Goal: Task Accomplishment & Management: Manage account settings

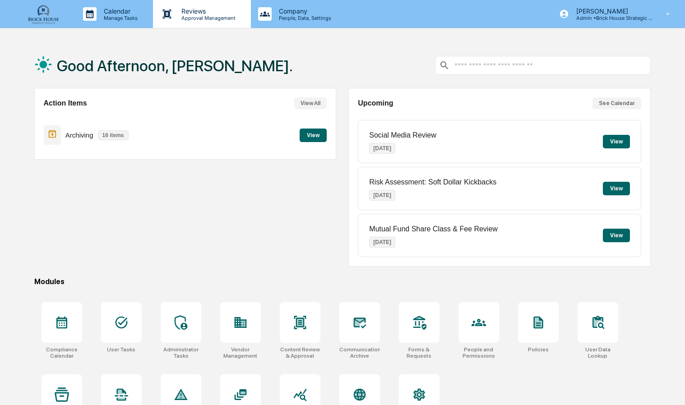
click at [196, 21] on div "Reviews Approval Management" at bounding box center [201, 14] width 97 height 28
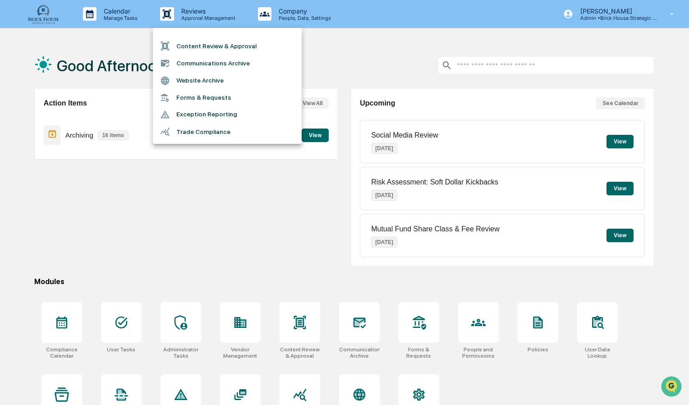
click at [201, 62] on li "Communications Archive" at bounding box center [227, 63] width 149 height 17
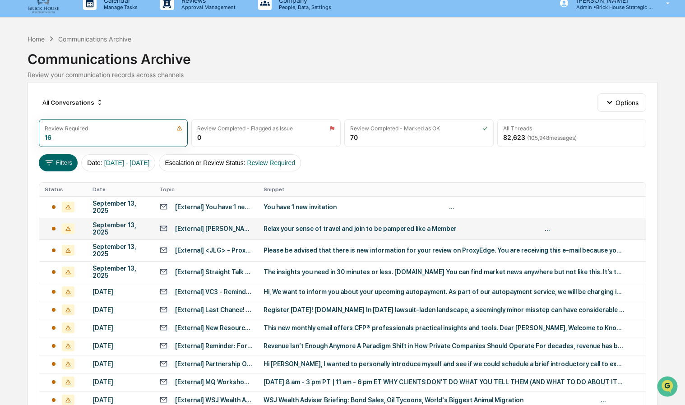
scroll to position [11, 0]
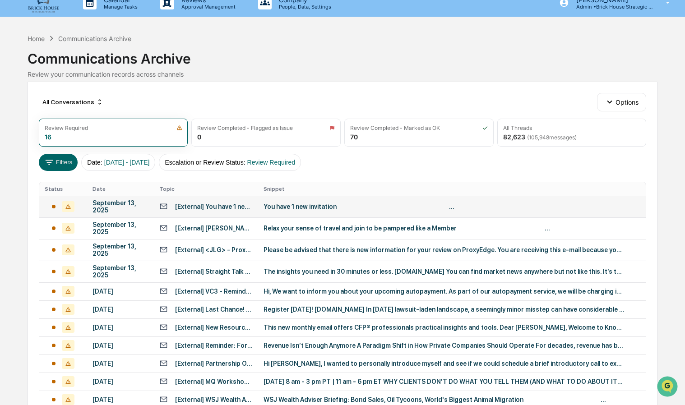
click at [303, 203] on div "You have 1 new invitation ͏ ͏ ͏ ͏ ͏ ͏ ͏ ͏ ͏ ͏ ͏ ͏ ͏ ͏ ͏ ͏ ͏ ͏ ͏ ͏ ͏ ͏ ͏ ͏ ͏ ͏ ͏…" at bounding box center [443, 206] width 361 height 7
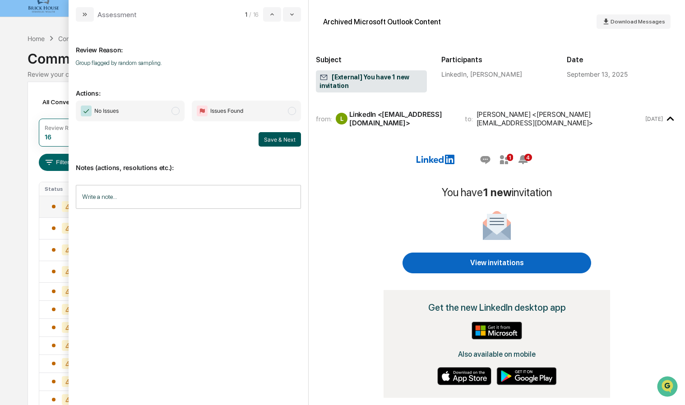
click at [270, 138] on button "Save & Next" at bounding box center [279, 139] width 42 height 14
click at [179, 108] on span "modal" at bounding box center [175, 111] width 8 height 8
click at [276, 134] on button "Save & Next" at bounding box center [279, 139] width 42 height 14
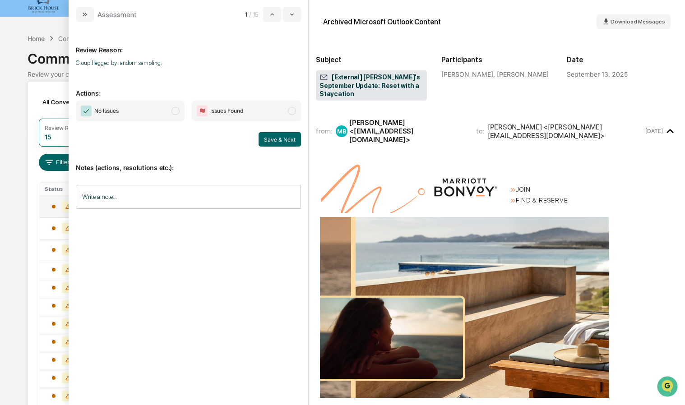
click at [179, 110] on span "modal" at bounding box center [175, 111] width 8 height 8
click at [269, 140] on button "Save & Next" at bounding box center [279, 139] width 42 height 14
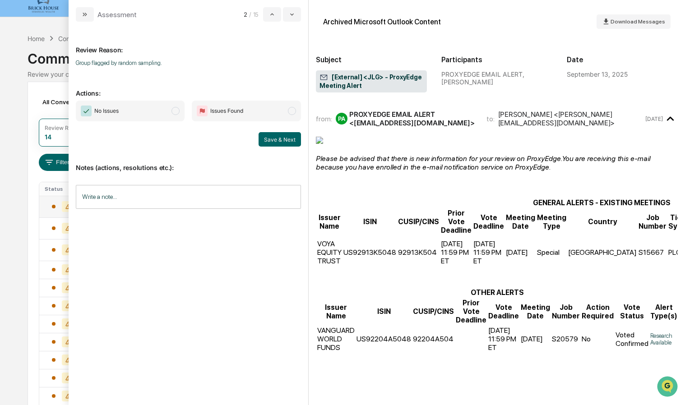
click at [177, 112] on span "modal" at bounding box center [175, 111] width 8 height 8
click at [293, 137] on button "Save & Next" at bounding box center [279, 139] width 42 height 14
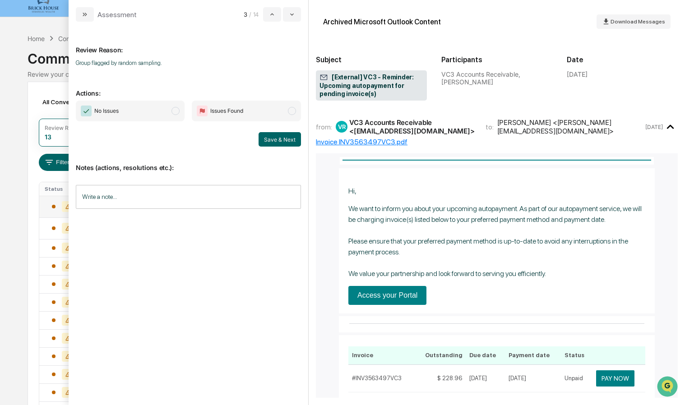
click at [179, 109] on span "modal" at bounding box center [175, 111] width 8 height 8
click at [270, 135] on button "Save & Next" at bounding box center [279, 139] width 42 height 14
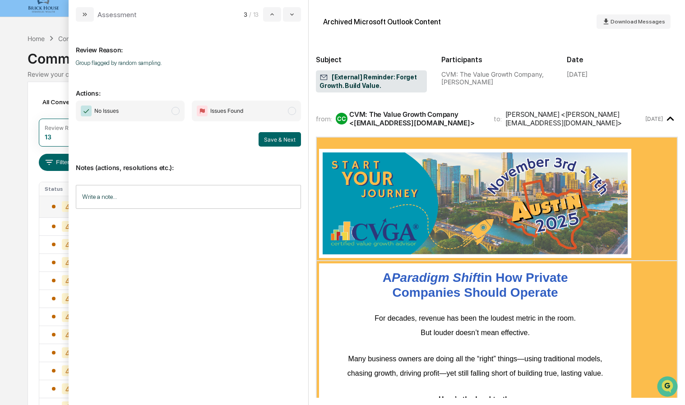
click at [174, 109] on span "modal" at bounding box center [175, 111] width 8 height 8
click at [287, 140] on button "Save & Next" at bounding box center [279, 139] width 42 height 14
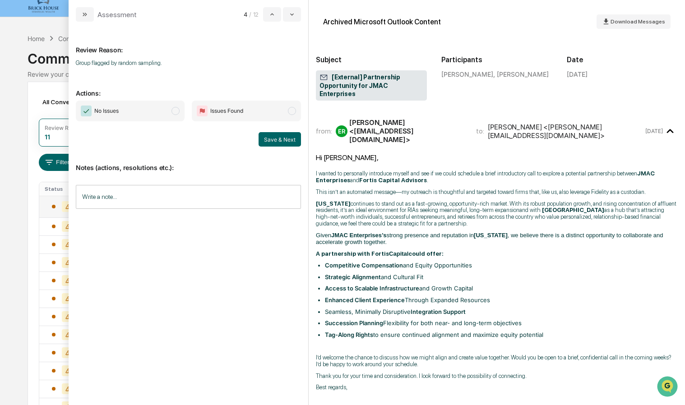
click at [178, 111] on span "modal" at bounding box center [175, 111] width 8 height 8
click at [280, 140] on button "Save & Next" at bounding box center [279, 139] width 42 height 14
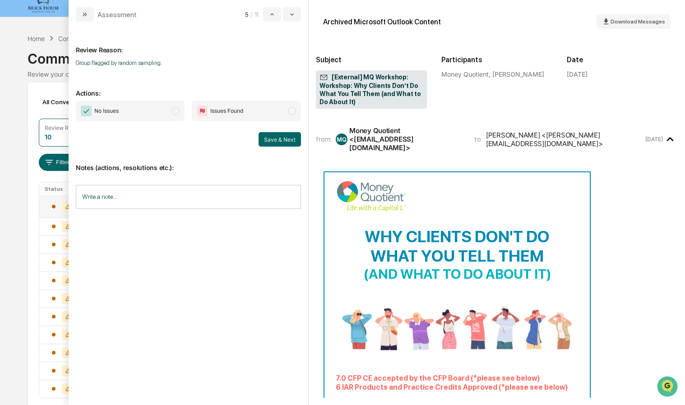
click at [178, 111] on span "modal" at bounding box center [175, 111] width 8 height 8
click at [288, 142] on button "Save & Next" at bounding box center [279, 139] width 42 height 14
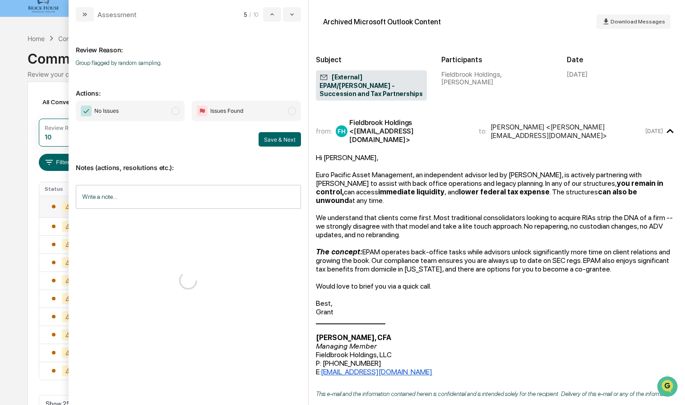
click at [177, 107] on span "modal" at bounding box center [175, 111] width 8 height 8
click at [278, 141] on button "Save & Next" at bounding box center [279, 139] width 42 height 14
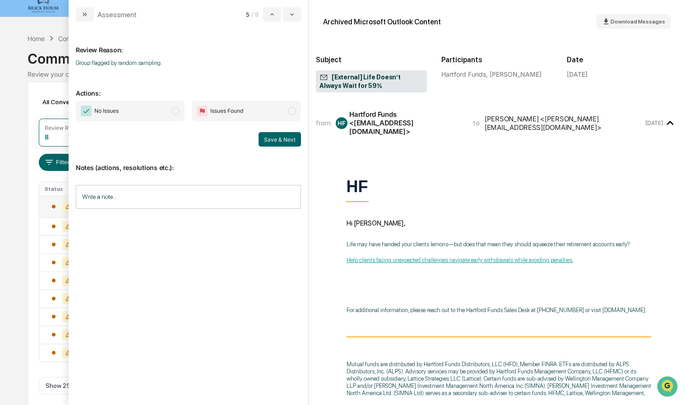
click at [177, 107] on span "modal" at bounding box center [175, 111] width 8 height 8
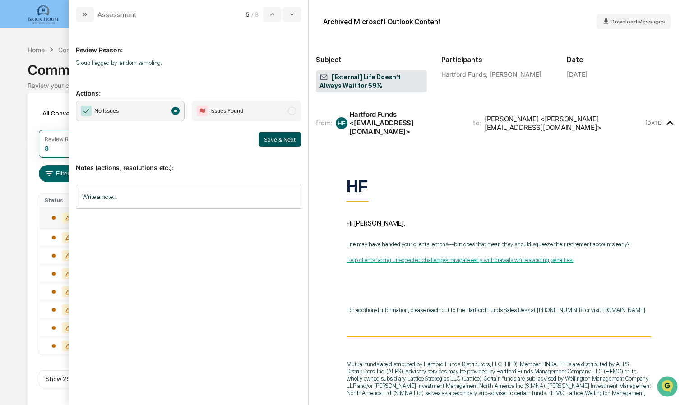
click at [288, 144] on button "Save & Next" at bounding box center [279, 139] width 42 height 14
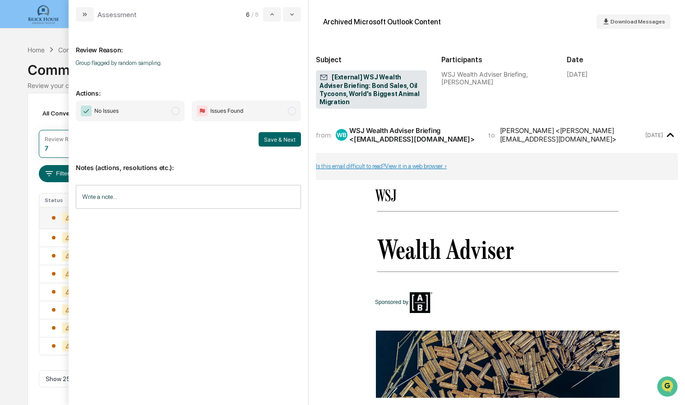
click at [178, 110] on span "modal" at bounding box center [175, 111] width 8 height 8
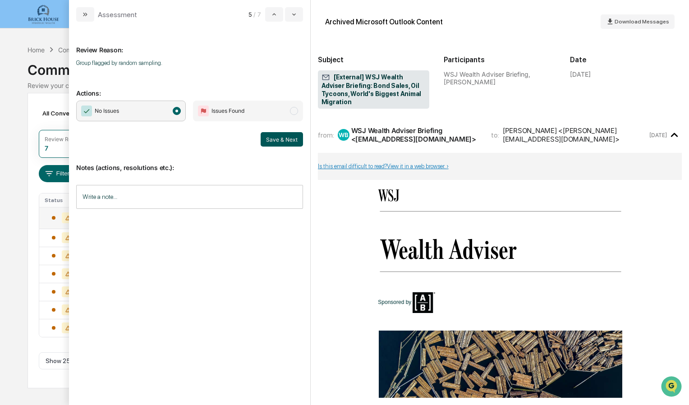
click at [292, 141] on button "Save & Next" at bounding box center [282, 139] width 42 height 14
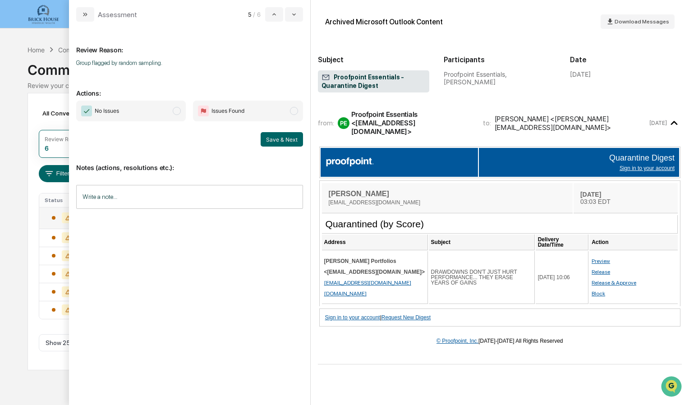
click at [176, 110] on span "modal" at bounding box center [177, 111] width 8 height 8
click at [281, 139] on button "Save & Next" at bounding box center [282, 139] width 42 height 14
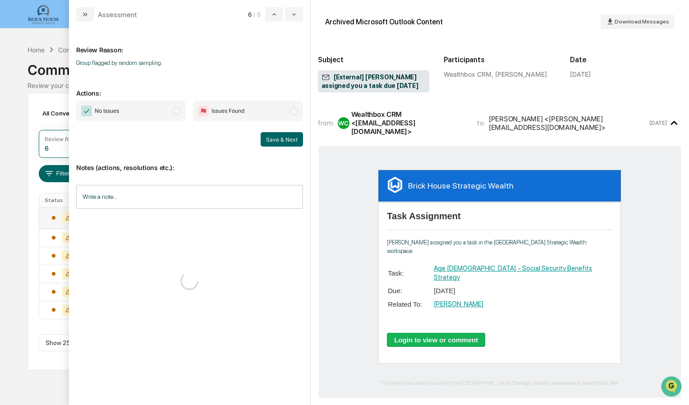
click at [175, 111] on span "modal" at bounding box center [177, 111] width 8 height 8
click at [290, 141] on button "Save & Next" at bounding box center [282, 139] width 42 height 14
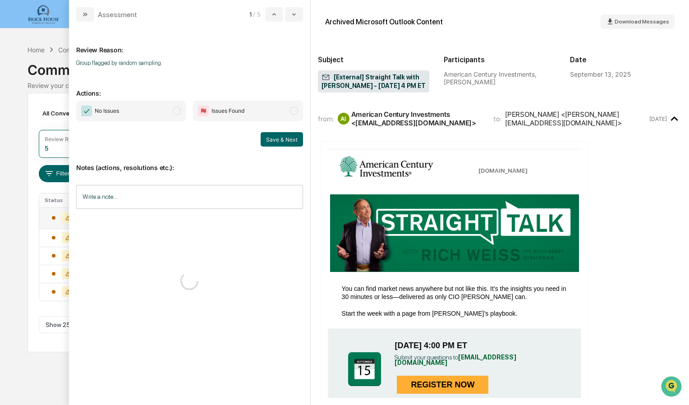
click at [180, 110] on span "modal" at bounding box center [177, 111] width 8 height 8
click at [280, 135] on button "Save & Next" at bounding box center [282, 139] width 42 height 14
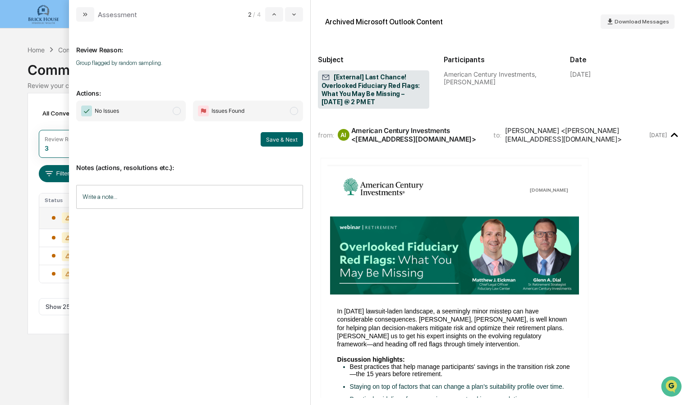
click at [178, 110] on span "modal" at bounding box center [177, 111] width 8 height 8
click at [279, 143] on button "Save & Next" at bounding box center [282, 139] width 42 height 14
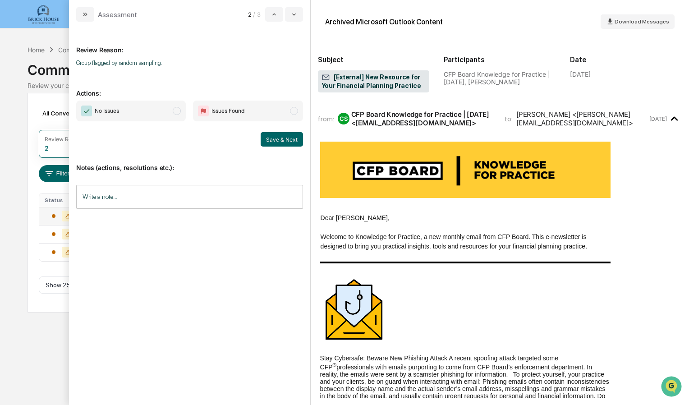
click at [179, 111] on span "modal" at bounding box center [177, 111] width 8 height 8
click at [276, 134] on button "Save & Next" at bounding box center [282, 139] width 42 height 14
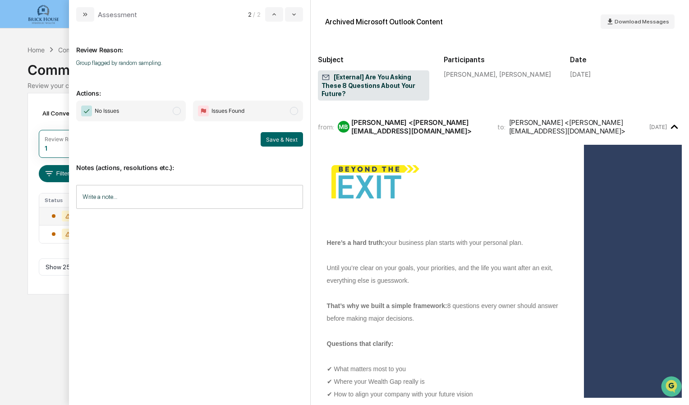
click at [180, 107] on span "No Issues" at bounding box center [131, 111] width 110 height 21
click at [294, 134] on button "Save & Next" at bounding box center [282, 139] width 42 height 14
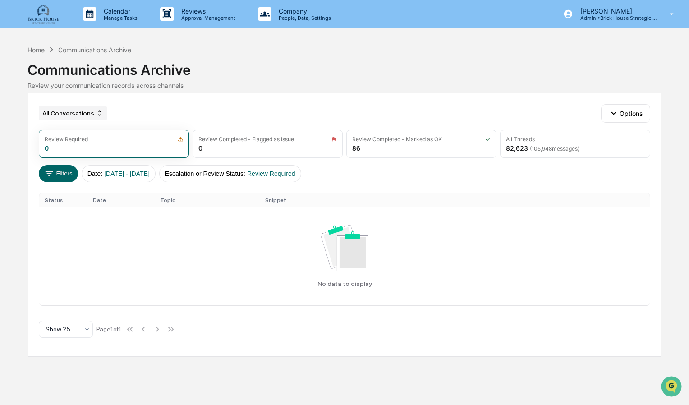
click at [71, 114] on div "All Conversations" at bounding box center [73, 113] width 68 height 14
click at [630, 66] on div "Communications Archive" at bounding box center [345, 66] width 634 height 23
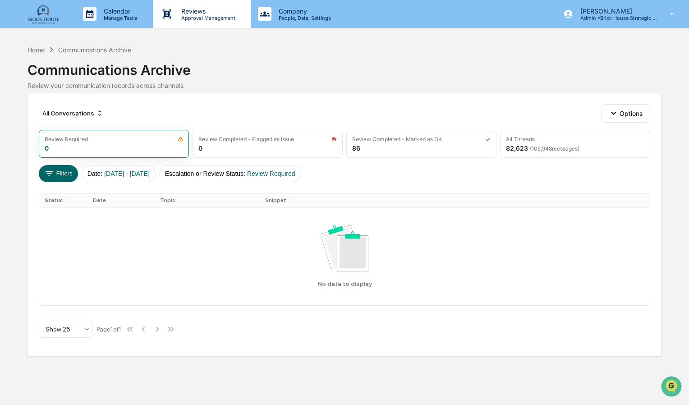
click at [200, 11] on p "Reviews" at bounding box center [207, 11] width 66 height 8
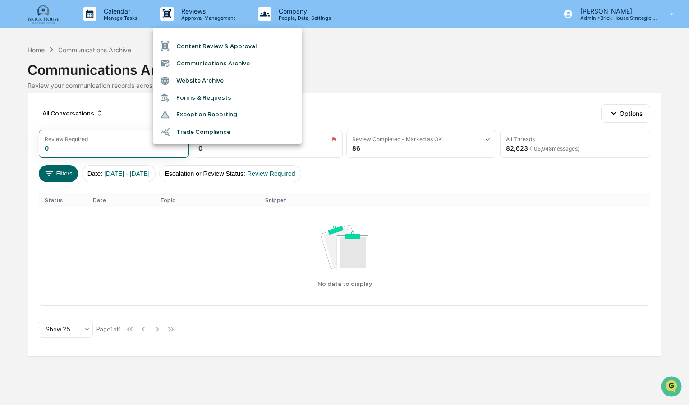
click at [115, 18] on div at bounding box center [344, 202] width 689 height 405
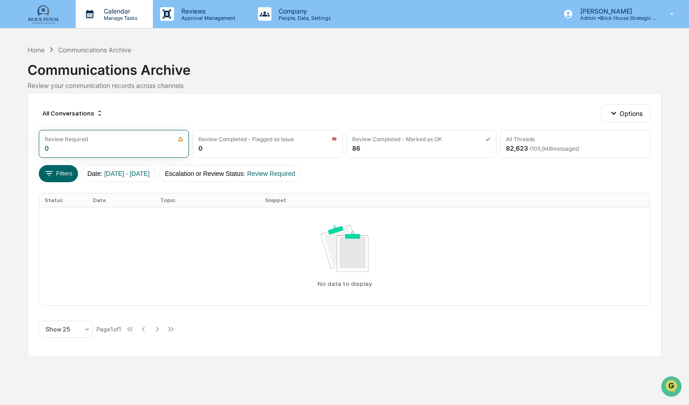
click at [122, 16] on p "Manage Tasks" at bounding box center [120, 18] width 46 height 6
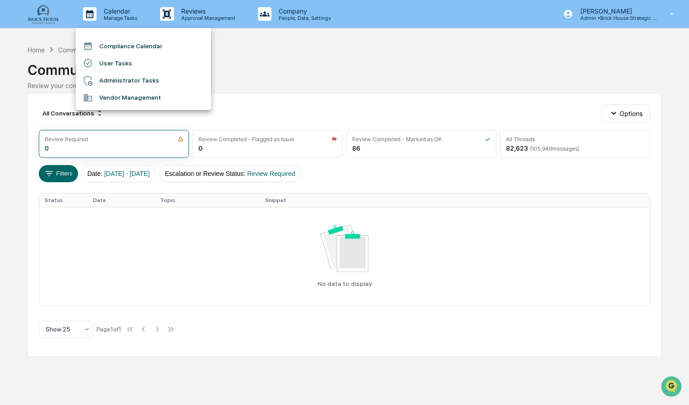
click at [189, 15] on div at bounding box center [344, 202] width 689 height 405
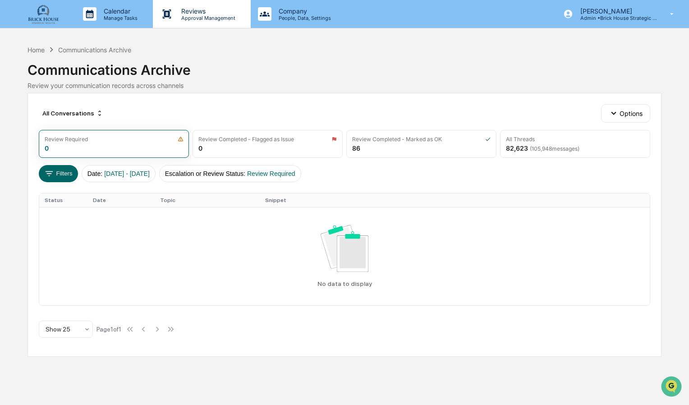
click at [193, 19] on p "Approval Management" at bounding box center [207, 18] width 66 height 6
